Goal: Task Accomplishment & Management: Manage account settings

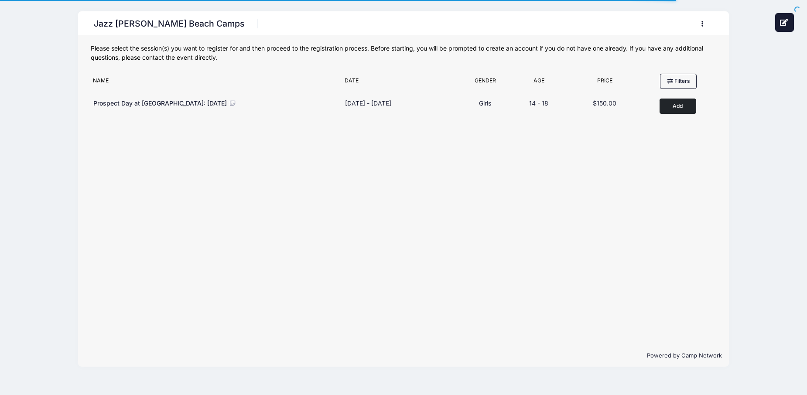
click at [700, 24] on button "button" at bounding box center [704, 23] width 24 height 15
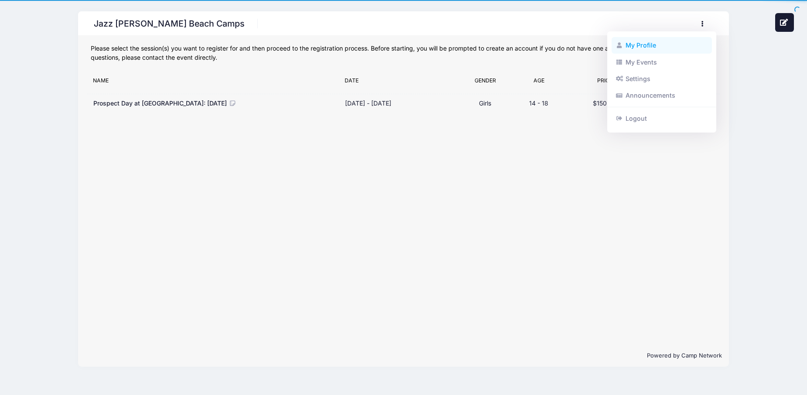
click at [661, 41] on link "My Profile" at bounding box center [661, 45] width 101 height 17
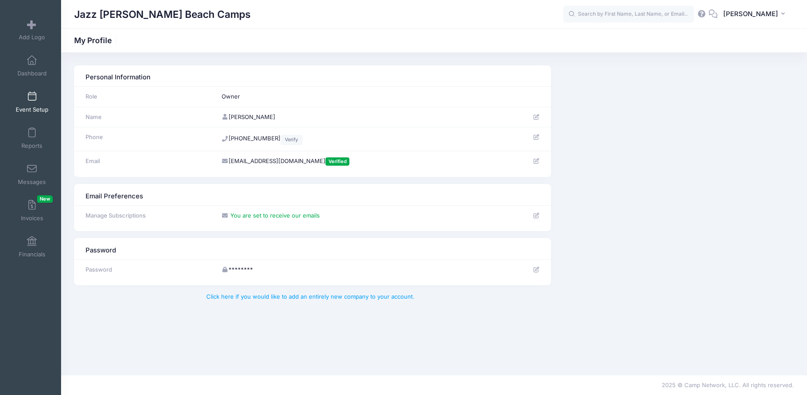
click at [34, 106] on link "Event Setup" at bounding box center [31, 102] width 41 height 31
